Goal: Task Accomplishment & Management: Manage account settings

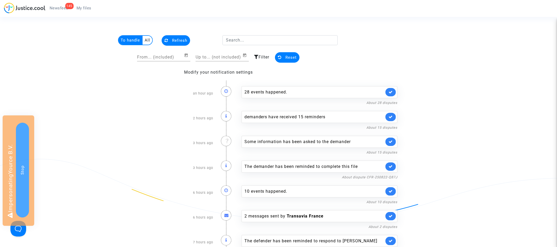
click at [84, 8] on span "My files" at bounding box center [84, 8] width 15 height 5
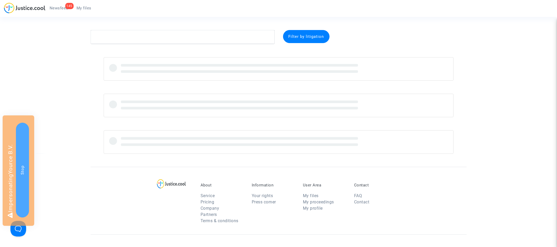
click at [62, 4] on link "145 Newsfeed" at bounding box center [58, 8] width 27 height 8
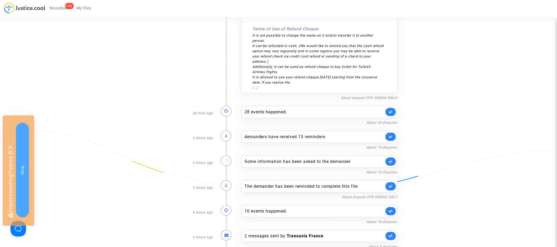
scroll to position [358, 0]
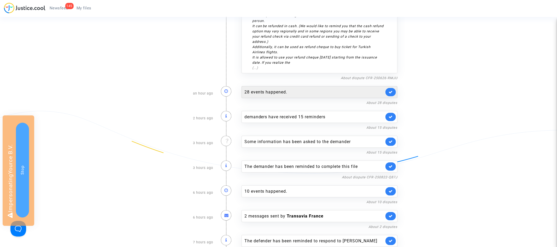
click at [268, 89] on div "28 events happened." at bounding box center [314, 92] width 140 height 6
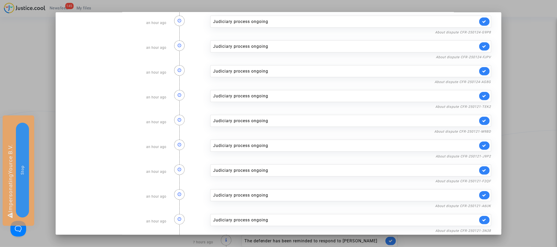
scroll to position [478, 0]
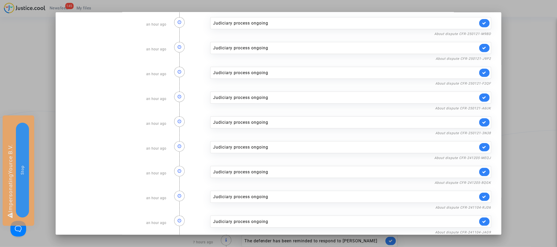
click at [539, 60] on div at bounding box center [278, 123] width 557 height 247
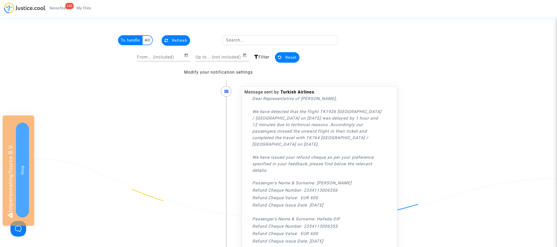
scroll to position [358, 0]
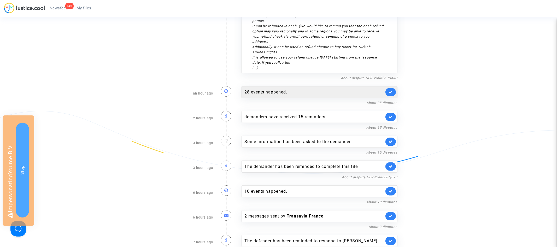
click at [311, 89] on div "28 events happened." at bounding box center [314, 92] width 140 height 6
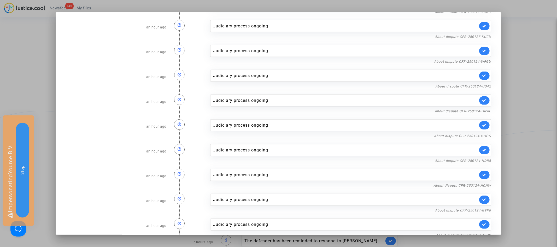
scroll to position [0, 0]
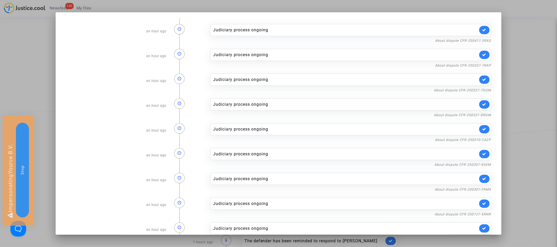
click at [533, 90] on div at bounding box center [278, 123] width 557 height 247
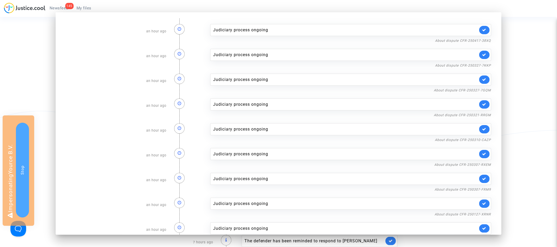
scroll to position [358, 0]
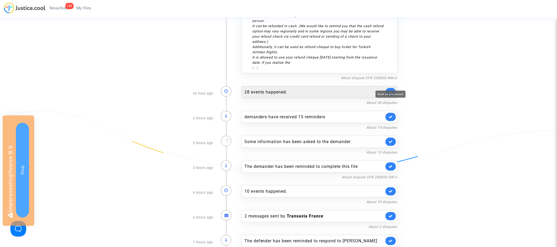
click at [390, 90] on icon at bounding box center [391, 92] width 4 height 4
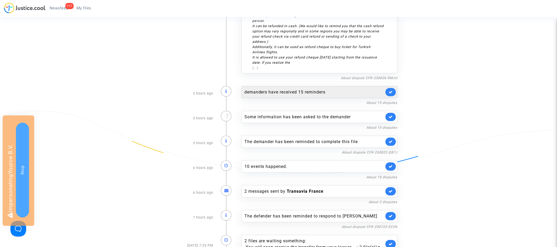
click at [307, 89] on div "demanders have received 15 reminders" at bounding box center [314, 92] width 140 height 6
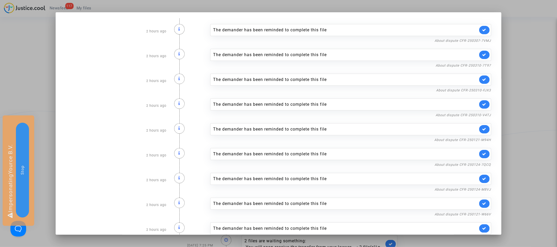
click at [507, 52] on div at bounding box center [278, 123] width 557 height 247
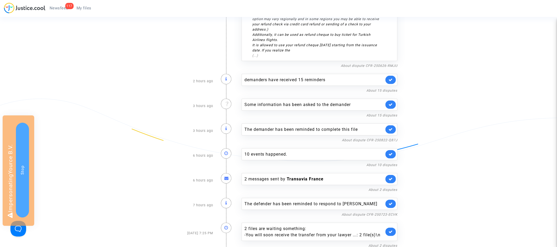
scroll to position [371, 0]
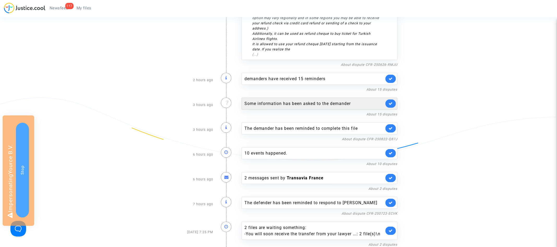
click at [283, 101] on div "Some information has been asked to the demander" at bounding box center [314, 104] width 140 height 6
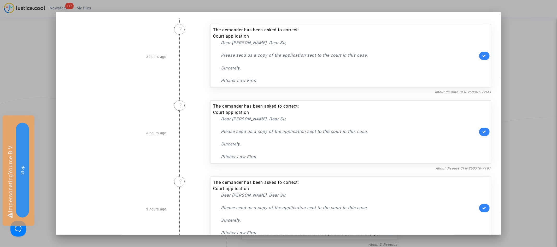
click at [515, 77] on div at bounding box center [278, 123] width 557 height 247
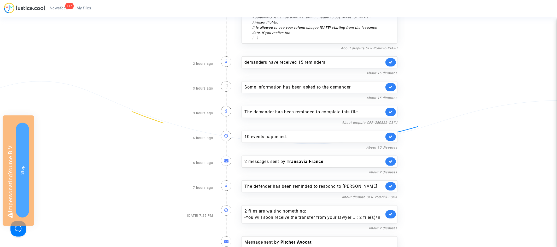
scroll to position [399, 0]
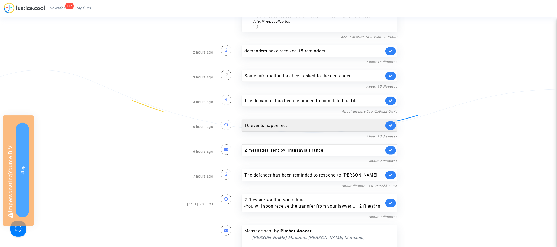
click at [314, 122] on div "10 events happened." at bounding box center [314, 125] width 140 height 6
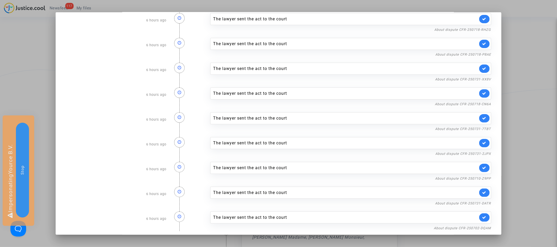
scroll to position [0, 0]
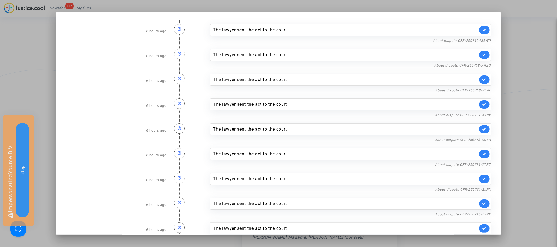
click at [554, 71] on div at bounding box center [278, 123] width 557 height 247
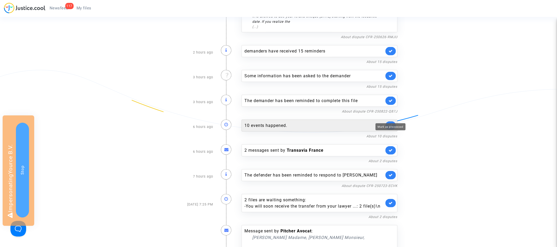
click at [391, 124] on icon at bounding box center [391, 126] width 4 height 4
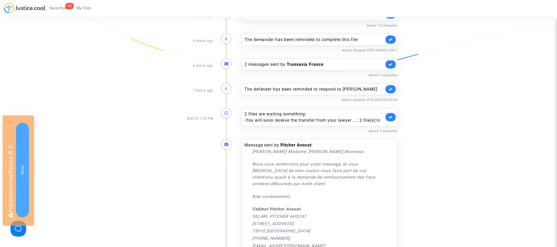
scroll to position [478, 0]
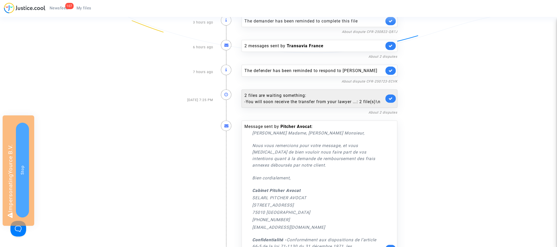
click at [309, 99] on div "- You will soon receive the transfer from your lawyer ...: 2 file(s)\n" at bounding box center [314, 102] width 140 height 6
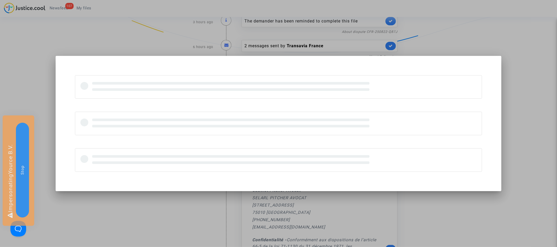
scroll to position [0, 0]
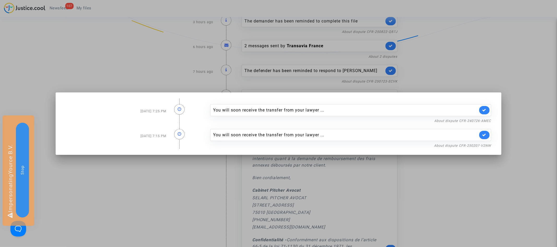
click at [493, 63] on div at bounding box center [278, 123] width 557 height 247
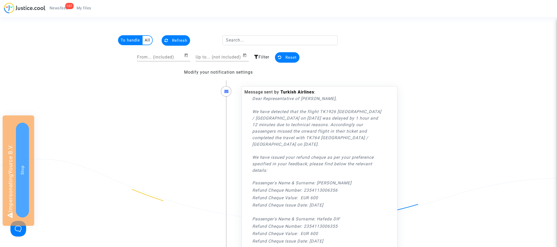
scroll to position [478, 0]
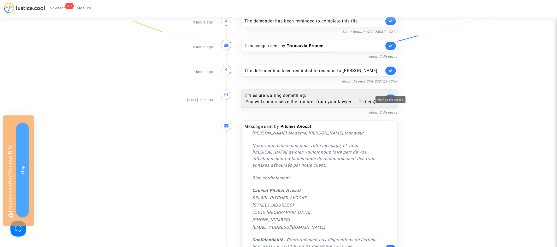
click at [390, 97] on icon at bounding box center [391, 99] width 4 height 4
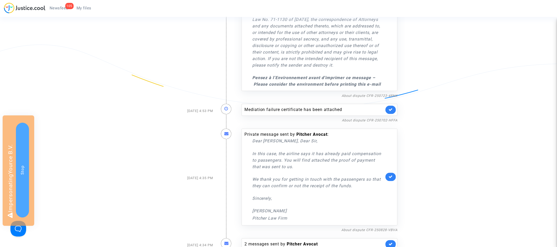
scroll to position [720, 0]
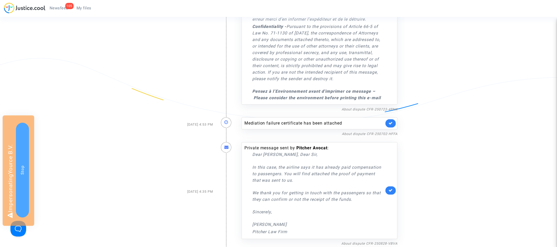
click at [388, 119] on link at bounding box center [390, 123] width 10 height 8
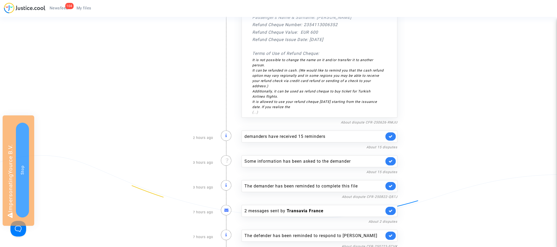
scroll to position [336, 0]
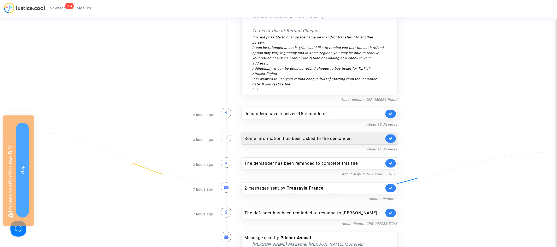
click at [349, 136] on div "Some information has been asked to the demander" at bounding box center [314, 139] width 140 height 6
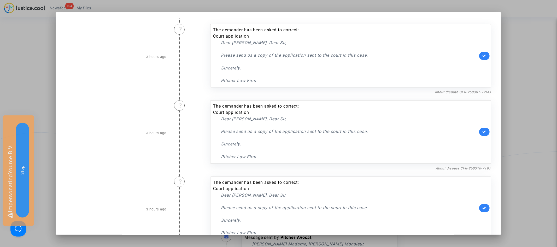
click at [517, 92] on div at bounding box center [278, 123] width 557 height 247
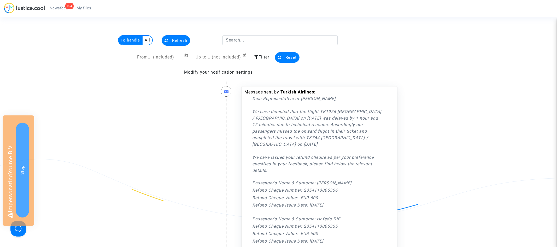
scroll to position [336, 0]
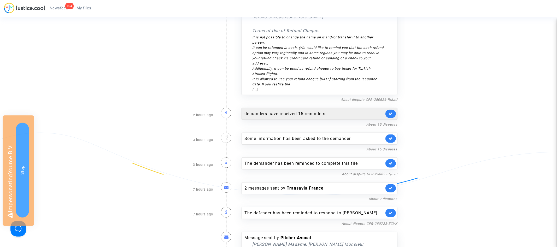
click at [329, 111] on div "demanders have received 15 reminders" at bounding box center [314, 114] width 140 height 6
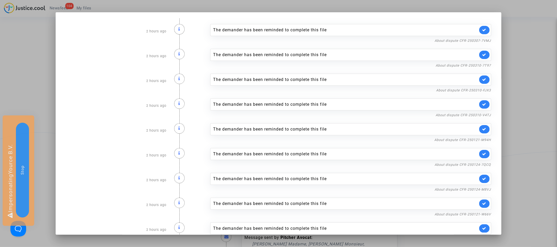
click at [522, 68] on div at bounding box center [278, 123] width 557 height 247
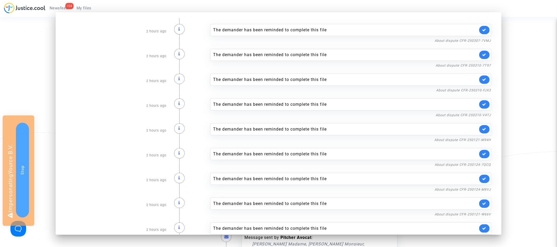
scroll to position [336, 0]
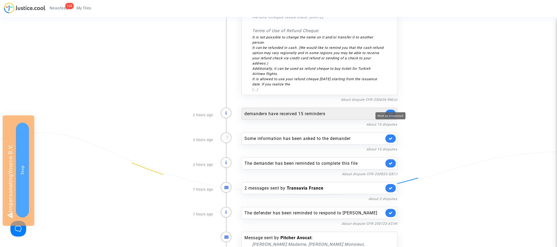
click at [392, 112] on icon at bounding box center [391, 114] width 4 height 4
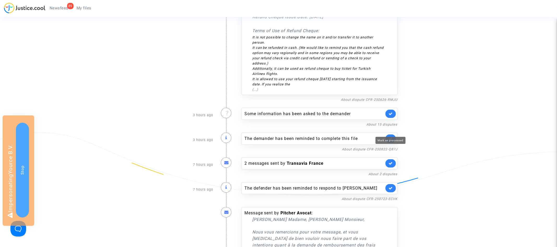
click at [392, 137] on icon at bounding box center [391, 139] width 4 height 4
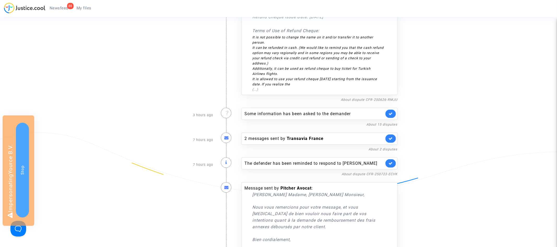
click at [87, 10] on span "My files" at bounding box center [84, 8] width 15 height 5
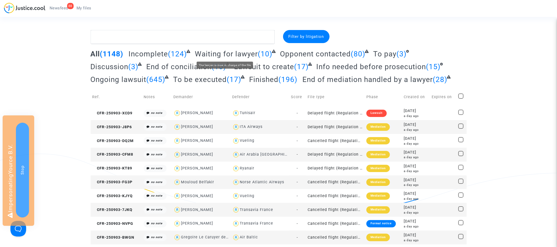
click at [240, 52] on span "Waiting for lawyer" at bounding box center [226, 54] width 63 height 9
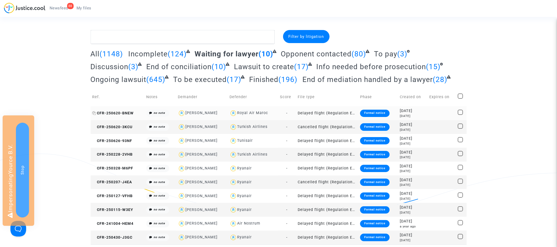
click at [124, 111] on span "CFR-250620-BNEW" at bounding box center [113, 113] width 42 height 4
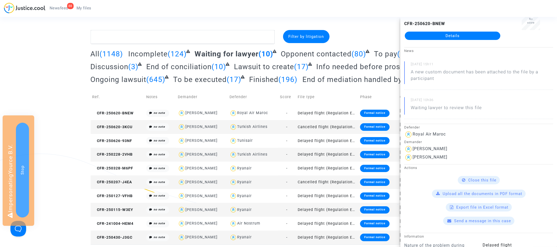
scroll to position [15, 0]
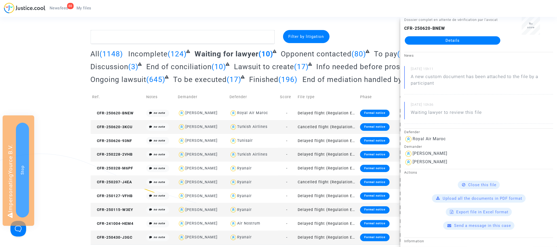
click at [329, 51] on span "Opponent contacted" at bounding box center [316, 54] width 71 height 9
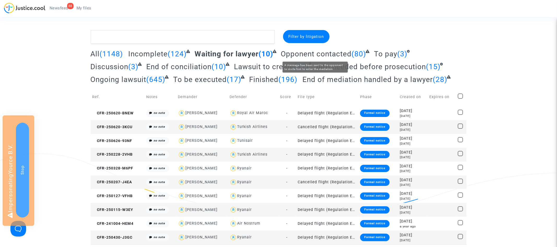
scroll to position [0, 0]
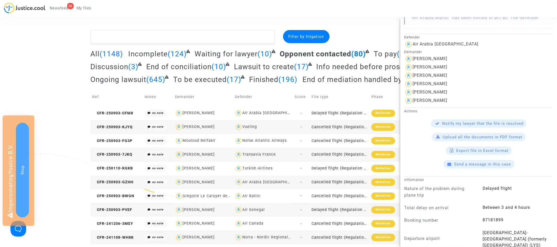
scroll to position [230, 0]
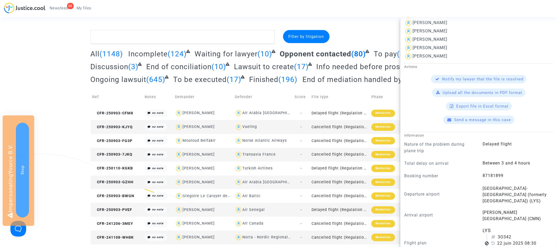
click at [57, 9] on span "Newsfeed" at bounding box center [59, 8] width 19 height 5
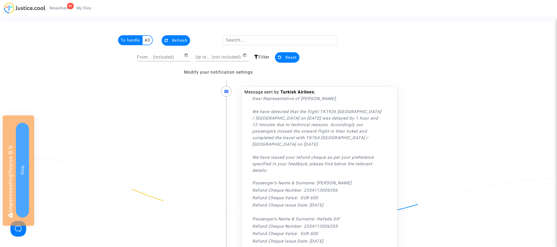
click at [259, 56] on span "Filter" at bounding box center [264, 57] width 11 height 5
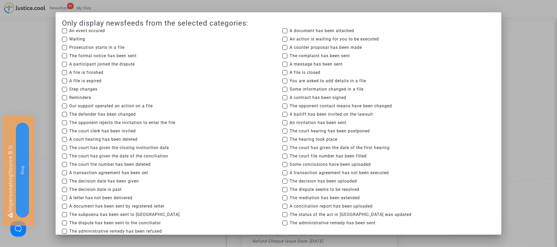
scroll to position [48, 0]
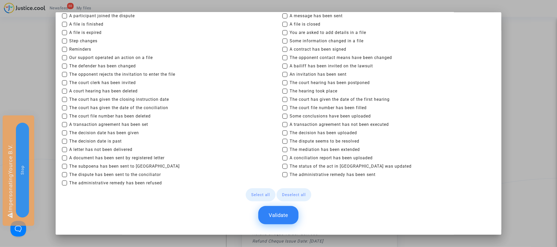
click at [268, 191] on button "Select all" at bounding box center [261, 194] width 30 height 13
checkbox input "true"
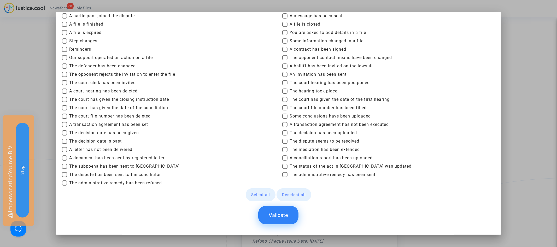
checkbox input "true"
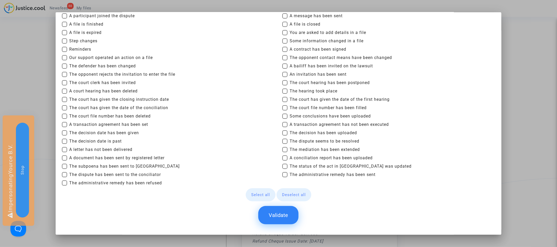
checkbox input "true"
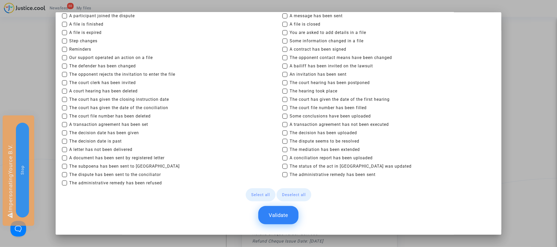
checkbox input "true"
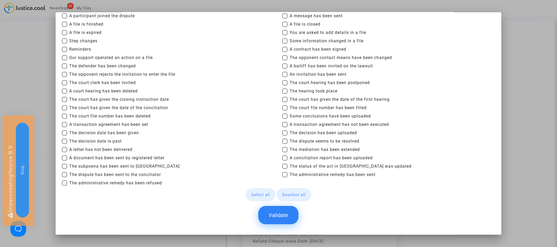
checkbox input "true"
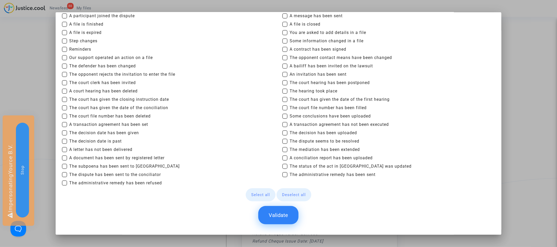
checkbox input "true"
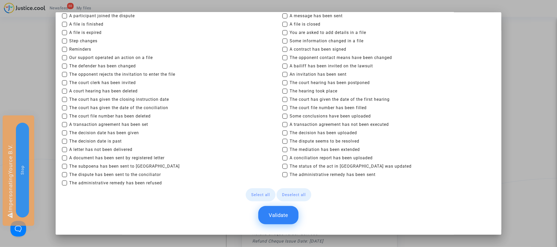
checkbox input "true"
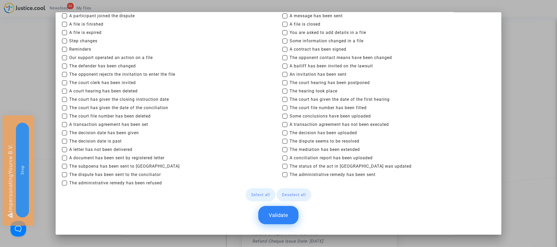
checkbox input "true"
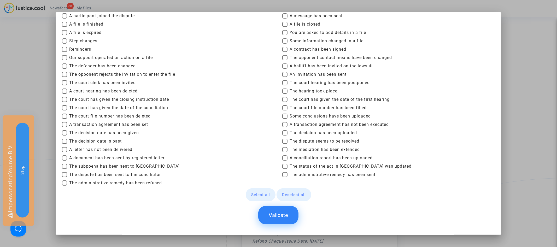
checkbox input "true"
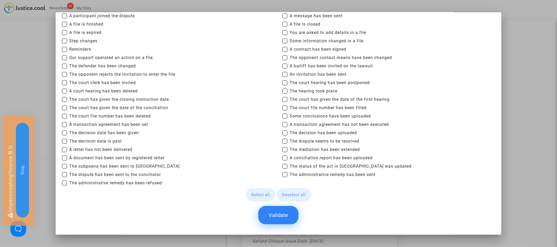
checkbox input "true"
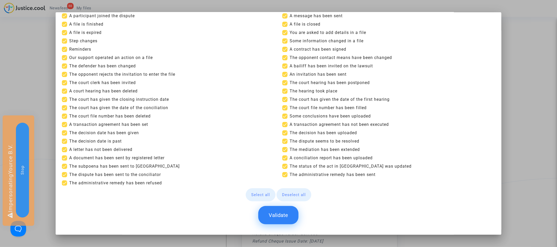
scroll to position [0, 0]
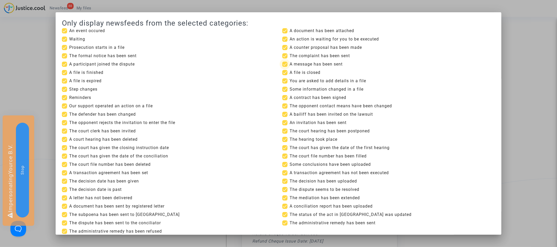
click at [286, 63] on span at bounding box center [284, 64] width 5 height 5
click at [285, 67] on input "A message has been sent" at bounding box center [285, 67] width 0 height 0
checkbox input "false"
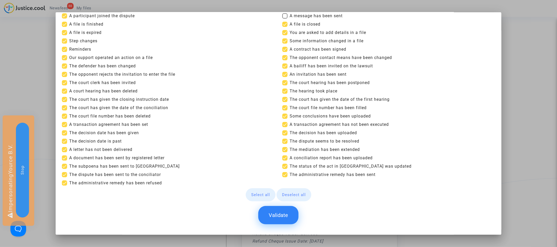
click at [279, 216] on button "Validate" at bounding box center [278, 215] width 40 height 18
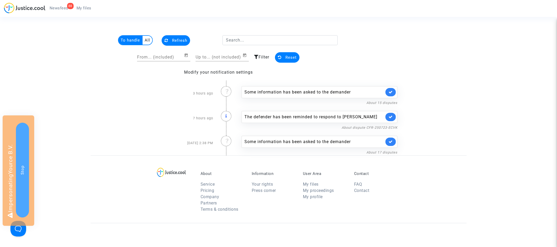
click at [260, 58] on span "Filter" at bounding box center [264, 57] width 11 height 5
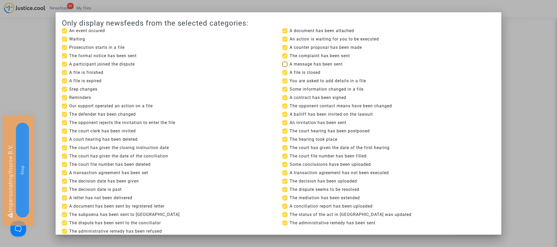
click at [292, 65] on span "A message has been sent" at bounding box center [316, 64] width 53 height 6
click at [285, 67] on input "A message has been sent" at bounding box center [285, 67] width 0 height 0
click at [301, 65] on span "A message has been sent" at bounding box center [316, 64] width 53 height 6
click at [285, 67] on input "A message has been sent" at bounding box center [285, 67] width 0 height 0
checkbox input "false"
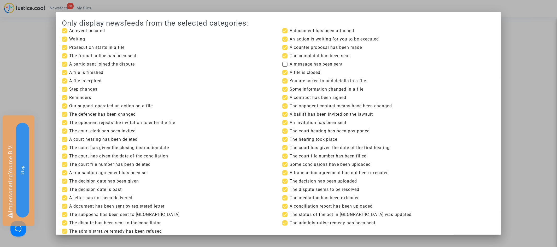
scroll to position [48, 0]
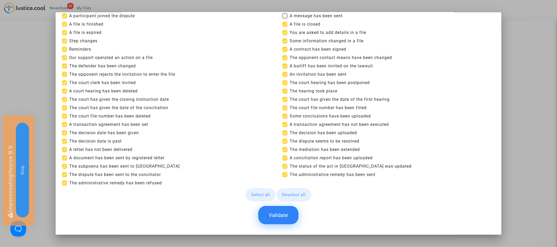
click at [273, 221] on button "Validate" at bounding box center [278, 215] width 40 height 18
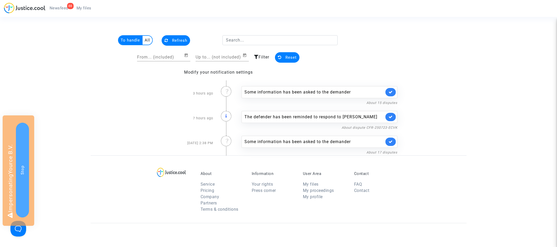
click at [261, 57] on span "Filter" at bounding box center [264, 57] width 11 height 5
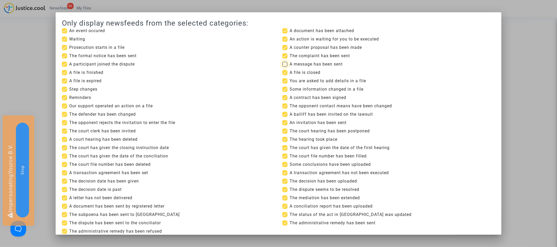
click at [295, 66] on span "A message has been sent" at bounding box center [316, 64] width 53 height 6
click at [285, 67] on input "A message has been sent" at bounding box center [285, 67] width 0 height 0
checkbox input "true"
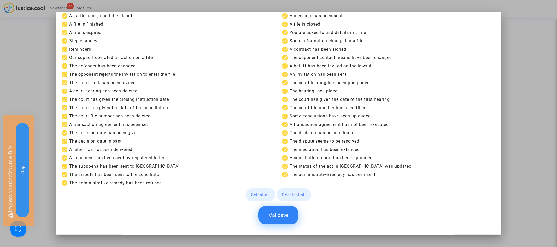
click at [273, 214] on button "Validate" at bounding box center [278, 215] width 40 height 18
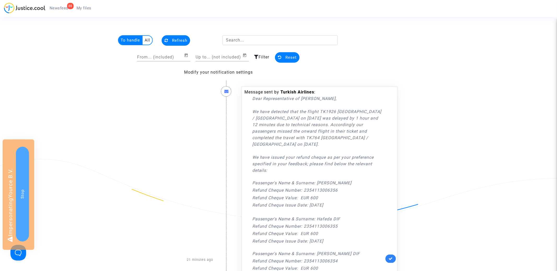
click at [84, 9] on span "My files" at bounding box center [84, 8] width 15 height 5
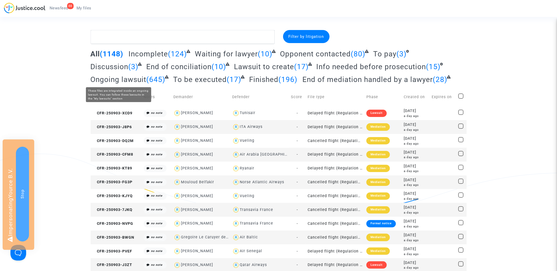
click at [131, 80] on span "Ongoing lawsuit" at bounding box center [119, 79] width 56 height 9
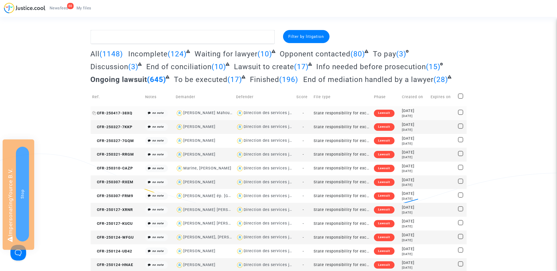
click at [125, 111] on span "CFR-250417-38XQ" at bounding box center [112, 113] width 40 height 4
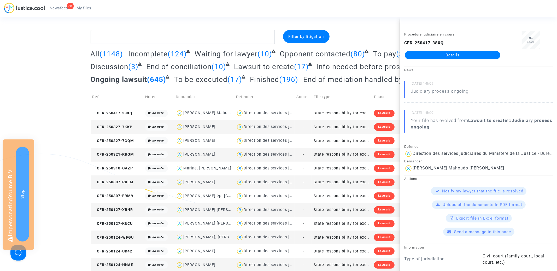
click at [466, 56] on link "Details" at bounding box center [453, 55] width 96 height 8
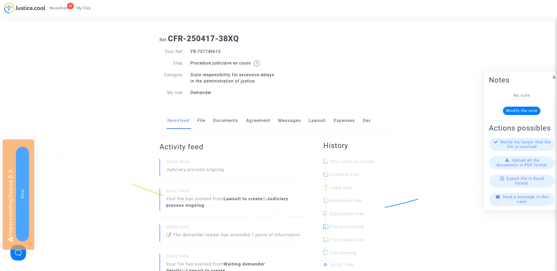
click at [339, 120] on link "Expenses" at bounding box center [344, 120] width 21 height 17
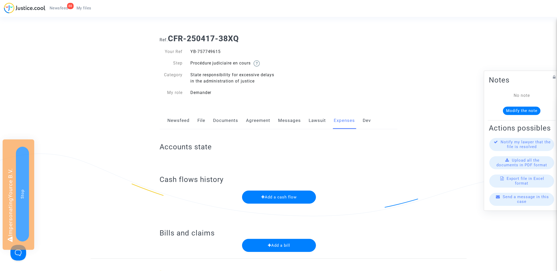
click at [317, 120] on link "Lawsuit" at bounding box center [317, 120] width 17 height 17
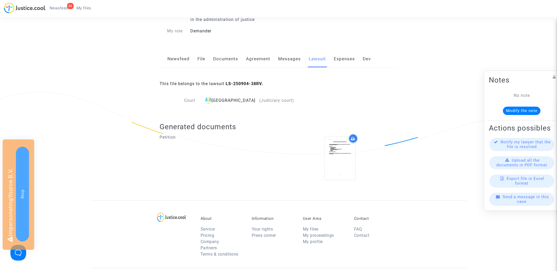
scroll to position [77, 0]
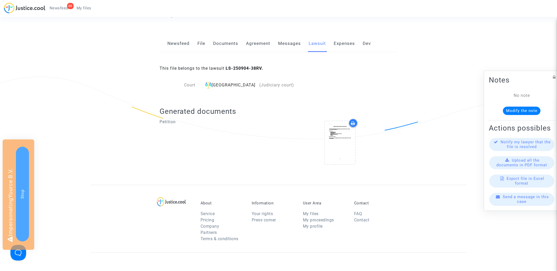
drag, startPoint x: 261, startPoint y: 67, endPoint x: 226, endPoint y: 67, distance: 35.0
click at [226, 67] on b "LS-250904-38RV." at bounding box center [245, 68] width 38 height 5
copy b "LS-250904-38RV"
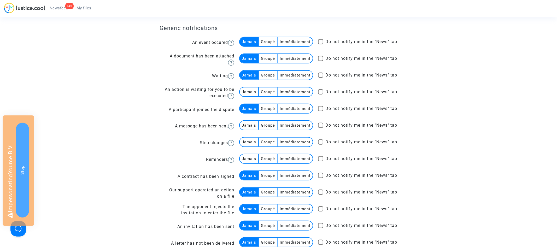
scroll to position [207, 0]
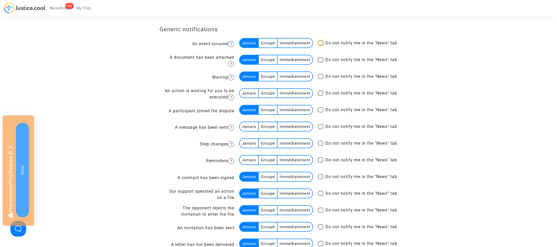
click at [321, 42] on span at bounding box center [320, 42] width 5 height 5
click at [321, 46] on input "Do not notify me in the "News" tab" at bounding box center [320, 46] width 0 height 0
checkbox input "true"
click at [320, 76] on span at bounding box center [320, 76] width 5 height 5
click at [320, 79] on input "Do not notify me in the "News" tab" at bounding box center [320, 79] width 0 height 0
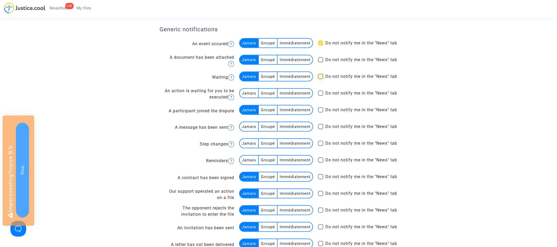
checkbox input "true"
click at [323, 110] on span at bounding box center [320, 109] width 5 height 5
click at [321, 113] on input "Do not notify me in the "News" tab" at bounding box center [320, 113] width 0 height 0
checkbox input "true"
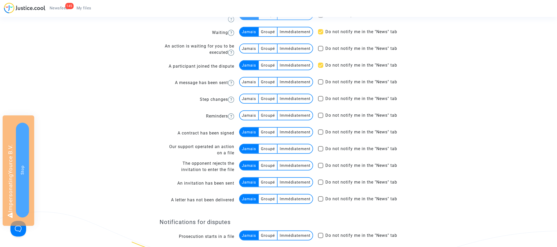
scroll to position [261, 0]
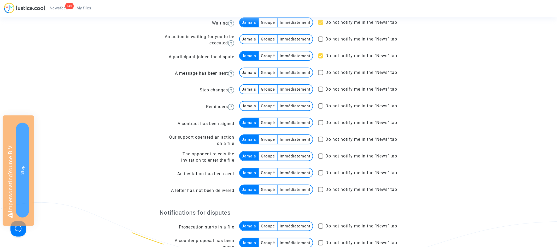
click at [320, 122] on span at bounding box center [320, 122] width 5 height 5
click at [320, 125] on input "Do not notify me in the "News" tab" at bounding box center [320, 125] width 0 height 0
checkbox input "true"
click at [320, 173] on span at bounding box center [320, 172] width 5 height 5
click at [320, 176] on input "Do not notify me in the "News" tab" at bounding box center [320, 176] width 0 height 0
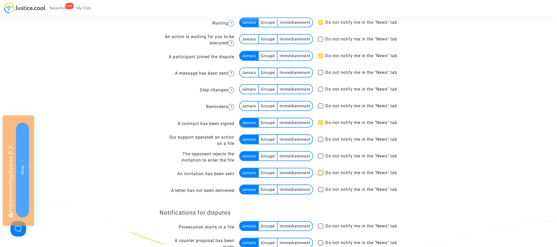
checkbox input "true"
click at [321, 190] on span at bounding box center [320, 189] width 5 height 5
click at [321, 192] on input "Do not notify me in the "News" tab" at bounding box center [320, 192] width 0 height 0
checkbox input "true"
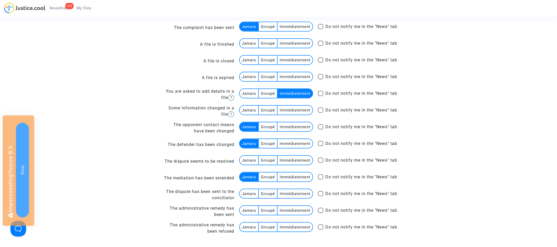
scroll to position [511, 0]
click at [322, 178] on span at bounding box center [320, 176] width 5 height 5
click at [321, 179] on input "Do not notify me in the "News" tab" at bounding box center [320, 179] width 0 height 0
checkbox input "true"
click at [320, 128] on span at bounding box center [320, 126] width 5 height 5
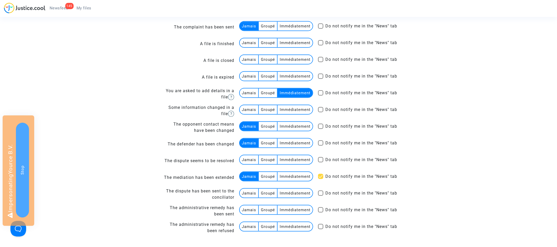
click at [320, 129] on input "Do not notify me in the "News" tab" at bounding box center [320, 129] width 0 height 0
checkbox input "true"
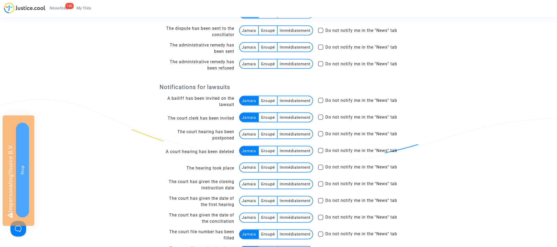
scroll to position [675, 0]
click at [320, 150] on span at bounding box center [320, 150] width 5 height 5
click at [320, 153] on input "Do not notify me in the "News" tab" at bounding box center [320, 153] width 0 height 0
checkbox input "true"
click at [320, 117] on span at bounding box center [320, 116] width 5 height 5
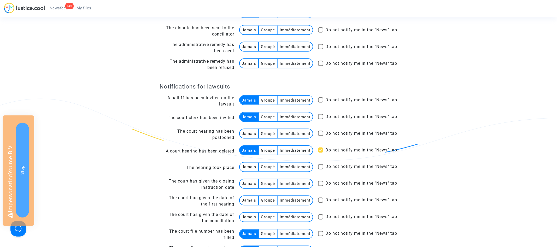
click at [320, 119] on input "Do not notify me in the "News" tab" at bounding box center [320, 119] width 0 height 0
checkbox input "true"
click at [320, 101] on span at bounding box center [320, 99] width 5 height 5
click at [320, 103] on input "Do not notify me in the "News" tab" at bounding box center [320, 103] width 0 height 0
checkbox input "true"
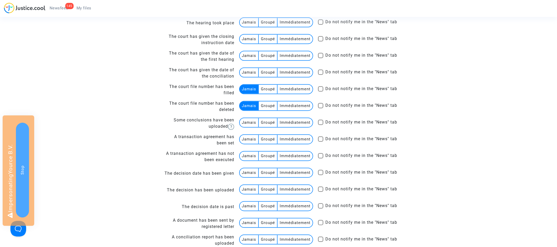
scroll to position [826, 0]
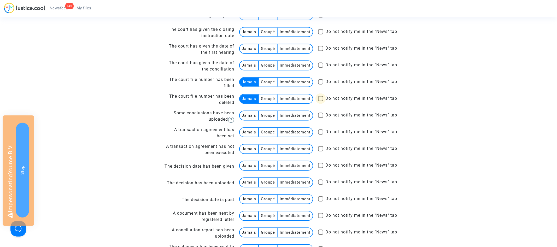
click at [320, 98] on span at bounding box center [320, 98] width 5 height 5
click at [320, 101] on input "Do not notify me in the "News" tab" at bounding box center [320, 101] width 0 height 0
checkbox input "true"
click at [320, 83] on span at bounding box center [320, 81] width 5 height 5
click at [320, 85] on input "Do not notify me in the "News" tab" at bounding box center [320, 85] width 0 height 0
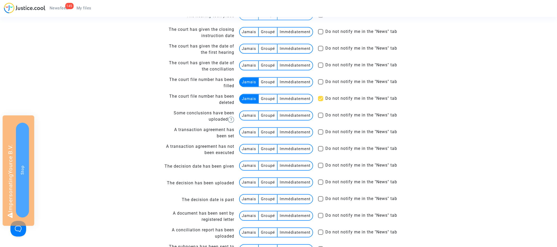
checkbox input "true"
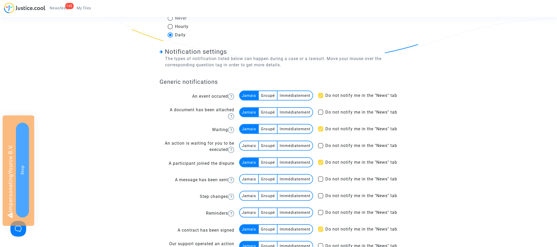
scroll to position [161, 0]
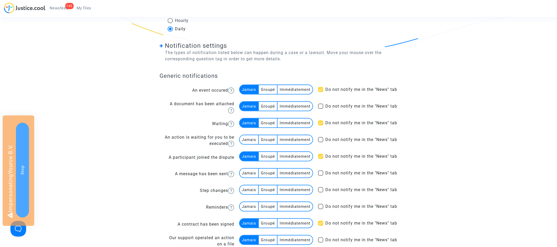
click at [321, 106] on span at bounding box center [320, 106] width 5 height 5
click at [321, 109] on input "Do not notify me in the "News" tab" at bounding box center [320, 109] width 0 height 0
checkbox input "true"
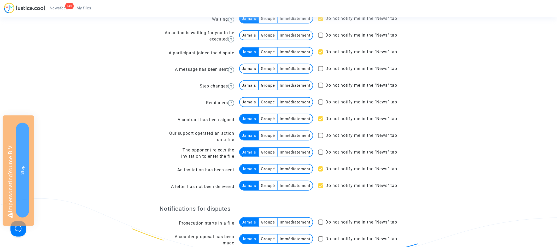
scroll to position [271, 0]
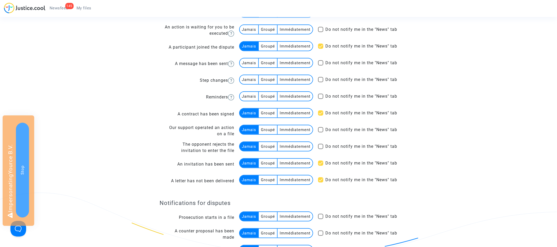
click at [321, 145] on span at bounding box center [320, 146] width 5 height 5
click at [321, 149] on input "Do not notify me in the "News" tab" at bounding box center [320, 149] width 0 height 0
checkbox input "true"
click at [321, 130] on span at bounding box center [320, 129] width 5 height 5
click at [321, 132] on input "Do not notify me in the "News" tab" at bounding box center [320, 132] width 0 height 0
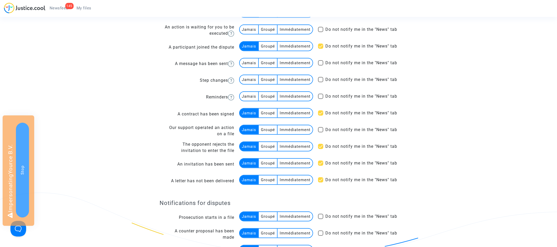
checkbox input "true"
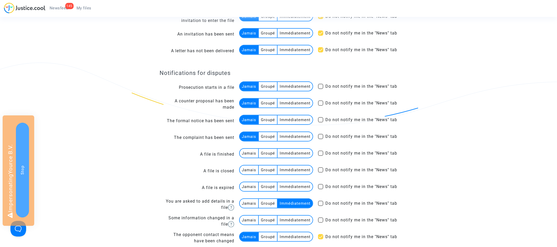
scroll to position [404, 0]
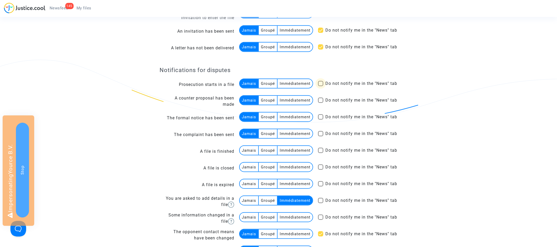
click at [322, 84] on span at bounding box center [320, 83] width 5 height 5
click at [321, 86] on input "Do not notify me in the "News" tab" at bounding box center [320, 86] width 0 height 0
checkbox input "true"
click at [321, 99] on span at bounding box center [320, 100] width 5 height 5
click at [321, 103] on input "Do not notify me in the "News" tab" at bounding box center [320, 103] width 0 height 0
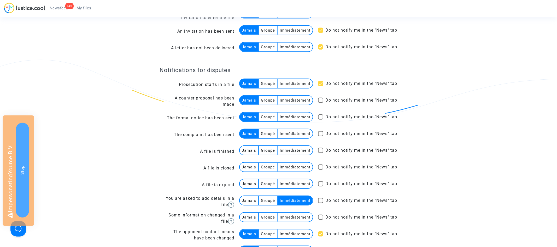
checkbox input "true"
click at [321, 116] on span at bounding box center [320, 116] width 5 height 5
click at [321, 120] on input "Do not notify me in the "News" tab" at bounding box center [320, 120] width 0 height 0
checkbox input "true"
click at [323, 131] on span at bounding box center [320, 133] width 5 height 5
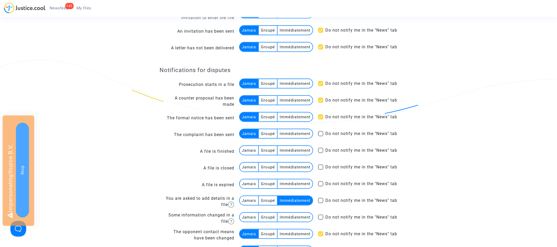
click at [321, 136] on input "Do not notify me in the "News" tab" at bounding box center [320, 136] width 0 height 0
checkbox input "true"
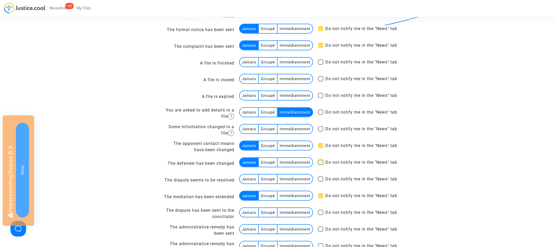
click at [320, 162] on span at bounding box center [320, 162] width 5 height 5
click at [320, 165] on input "Do not notify me in the "News" tab" at bounding box center [320, 165] width 0 height 0
checkbox input "true"
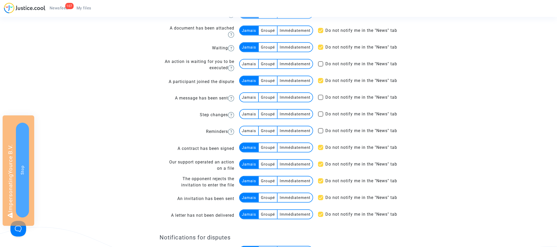
scroll to position [231, 0]
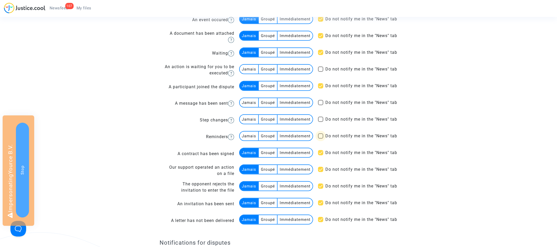
click at [322, 136] on span at bounding box center [320, 135] width 5 height 5
click at [321, 139] on input "Do not notify me in the "News" tab" at bounding box center [320, 139] width 0 height 0
checkbox input "true"
click at [321, 120] on span at bounding box center [320, 119] width 5 height 5
click at [321, 122] on input "Do not notify me in the "News" tab" at bounding box center [320, 122] width 0 height 0
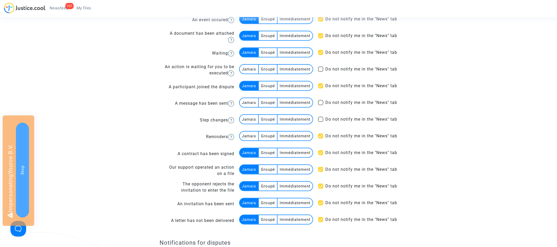
checkbox input "true"
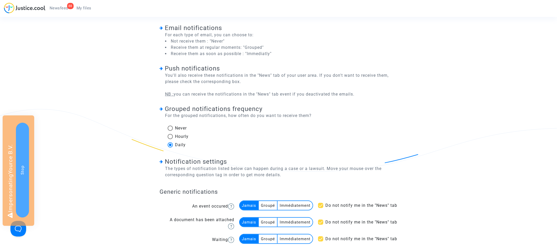
scroll to position [0, 0]
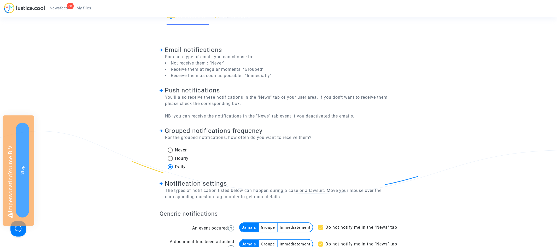
scroll to position [24, 0]
click at [86, 8] on span "My files" at bounding box center [84, 8] width 15 height 5
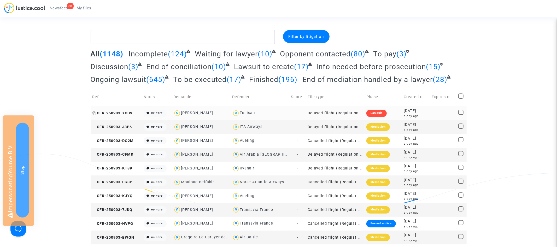
click at [123, 112] on span "CFR-250903-XCD9" at bounding box center [112, 113] width 40 height 4
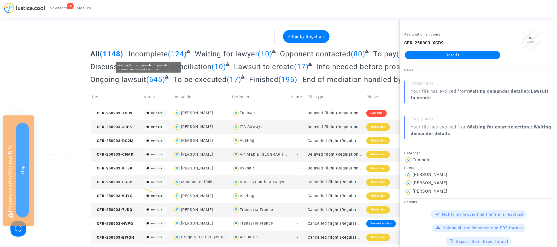
click at [152, 52] on span "Incomplete" at bounding box center [147, 54] width 39 height 9
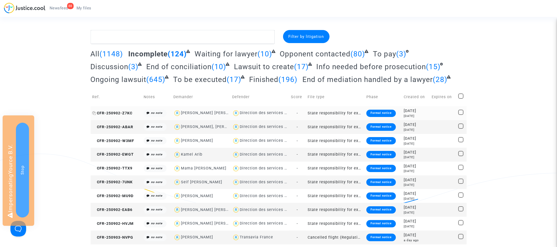
click at [116, 113] on span "CFR-250902-Z7KC" at bounding box center [112, 113] width 40 height 4
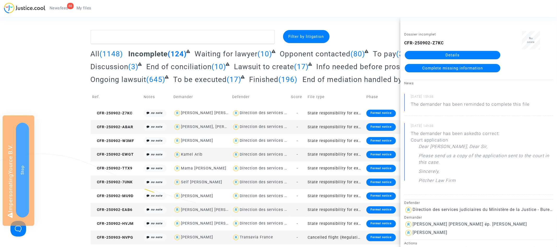
click at [454, 54] on link "Details" at bounding box center [453, 55] width 96 height 8
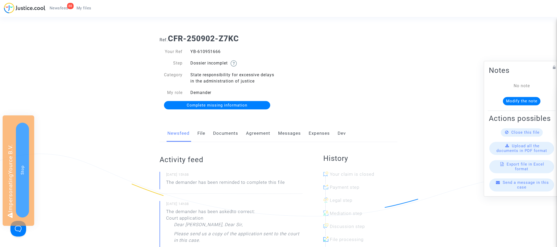
click at [288, 132] on link "Messages" at bounding box center [289, 133] width 23 height 17
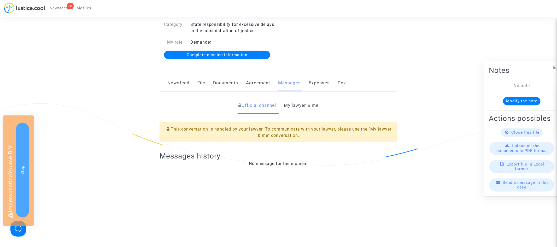
scroll to position [58, 0]
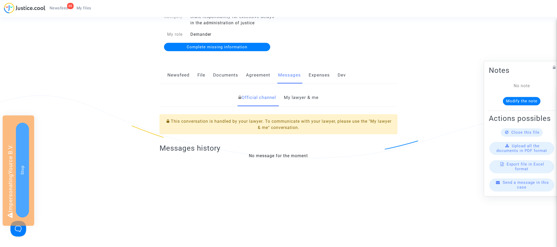
click at [309, 99] on link "My lawyer & me" at bounding box center [301, 97] width 35 height 17
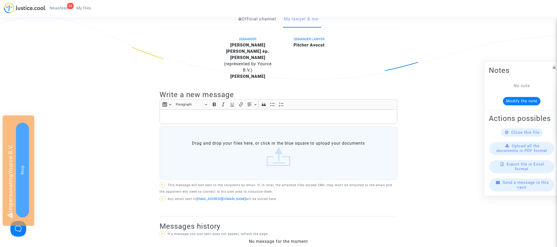
scroll to position [138, 0]
click at [247, 60] on span "(représented by Yource B.V.)" at bounding box center [248, 65] width 48 height 11
drag, startPoint x: 239, startPoint y: 50, endPoint x: 263, endPoint y: 51, distance: 24.6
click at [263, 60] on span "(représented by Yource B.V.)" at bounding box center [248, 65] width 48 height 11
copy span "représented"
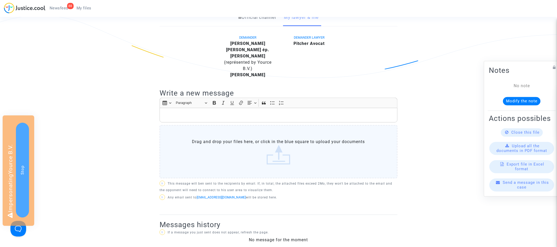
scroll to position [0, 0]
